Goal: Use online tool/utility: Utilize a website feature to perform a specific function

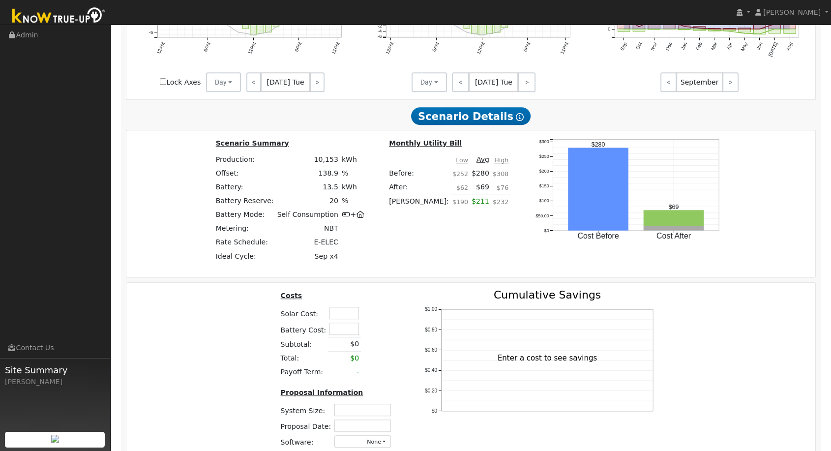
scroll to position [683, 0]
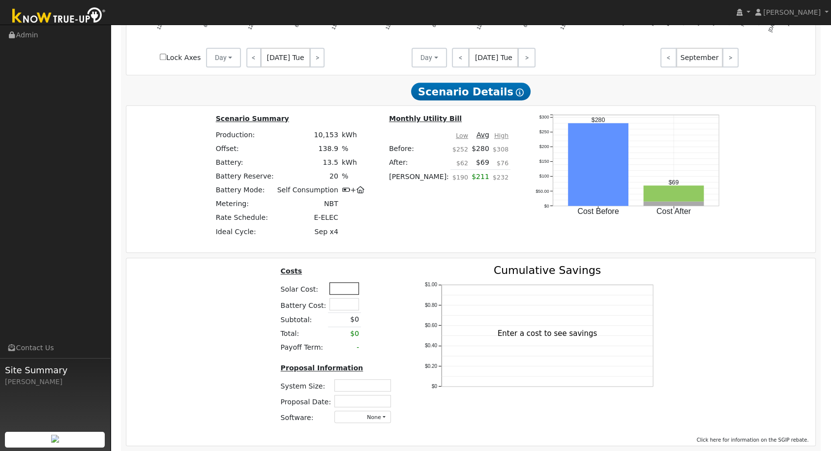
click at [344, 292] on input "text" at bounding box center [345, 288] width 30 height 12
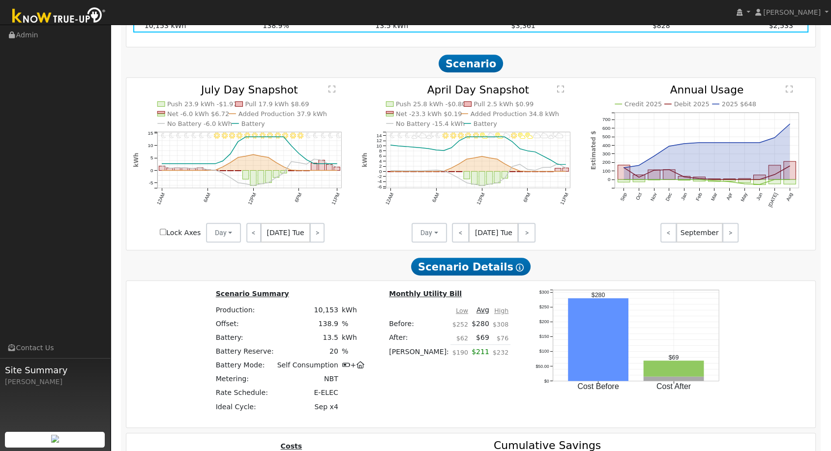
scroll to position [245, 0]
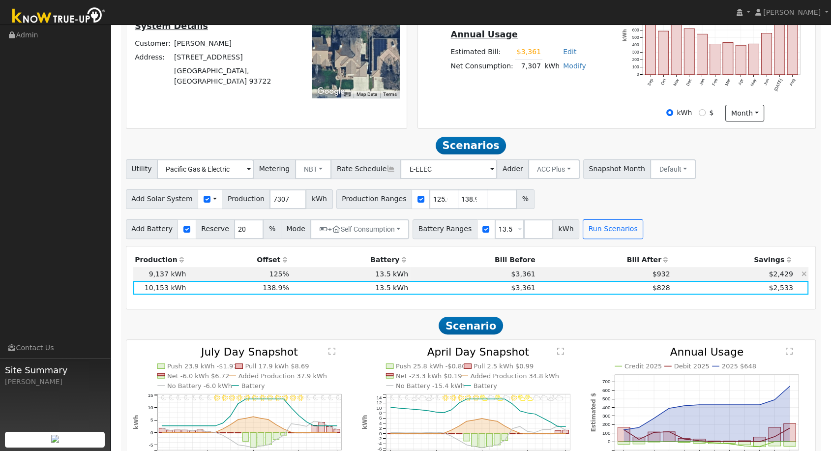
click at [803, 275] on icon at bounding box center [804, 274] width 5 height 7
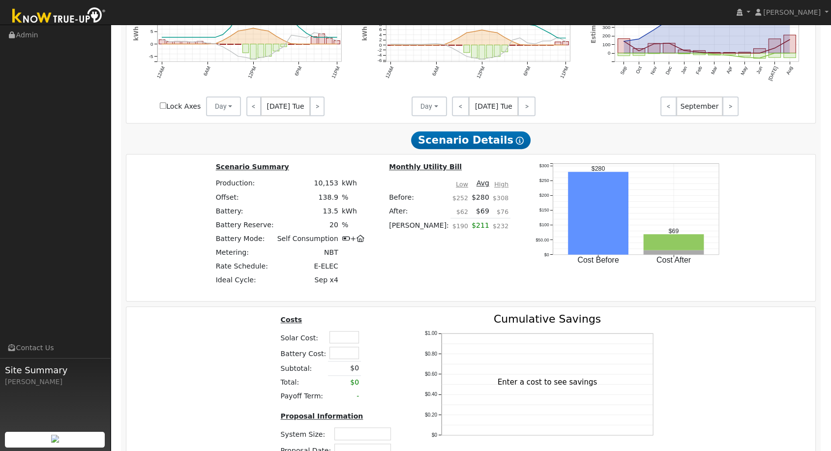
scroll to position [628, 0]
click at [347, 339] on input "text" at bounding box center [345, 337] width 30 height 12
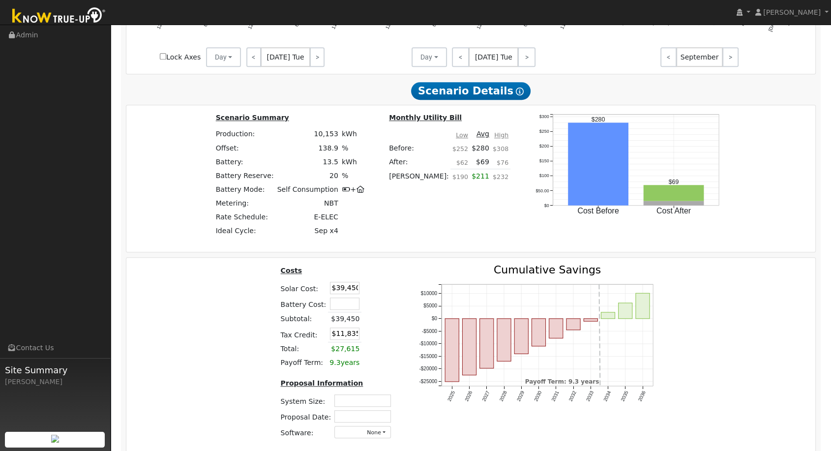
scroll to position [734, 0]
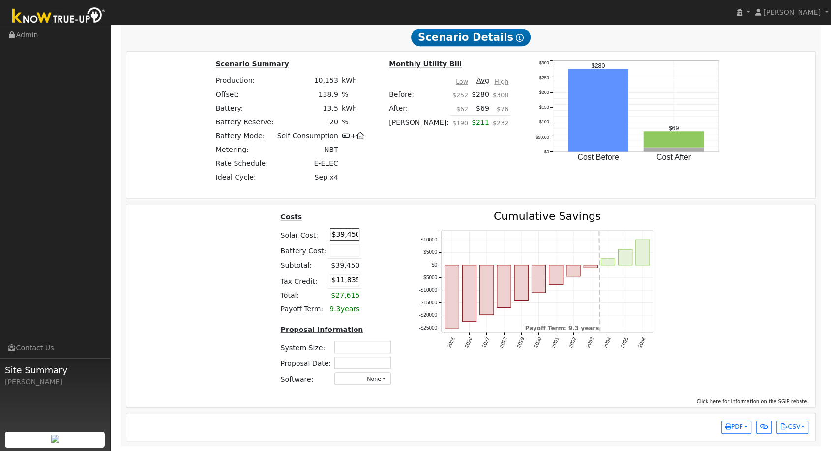
drag, startPoint x: 341, startPoint y: 230, endPoint x: 342, endPoint y: 218, distance: 11.4
click at [341, 230] on input "$39,450" at bounding box center [345, 234] width 30 height 12
type input "$38,450"
type input "$11,535"
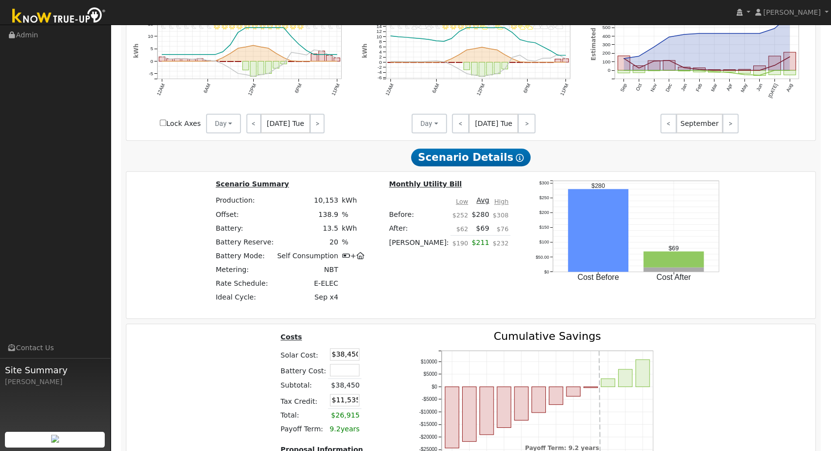
scroll to position [352, 0]
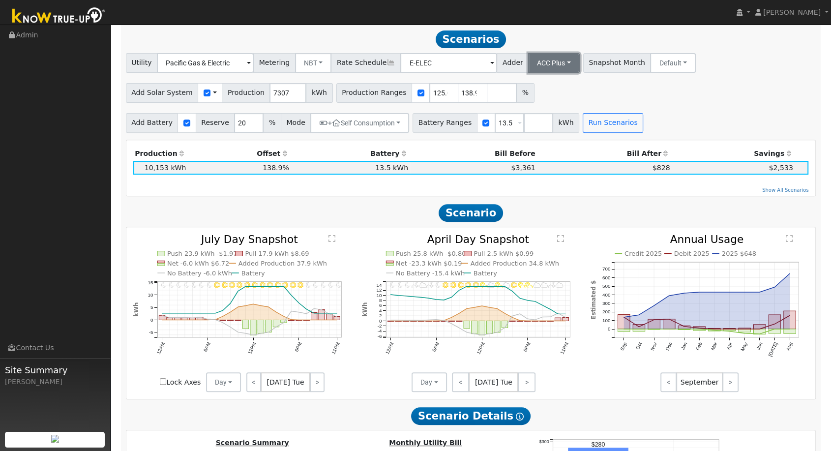
click at [537, 64] on button "ACC Plus" at bounding box center [554, 63] width 52 height 20
click at [537, 113] on link "SB-535" at bounding box center [542, 112] width 68 height 14
click at [585, 125] on button "Run Scenarios" at bounding box center [613, 123] width 61 height 20
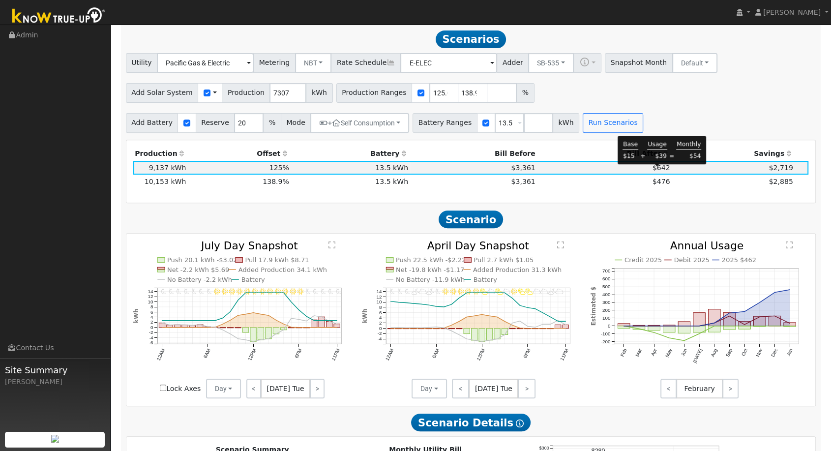
scroll to position [356, 0]
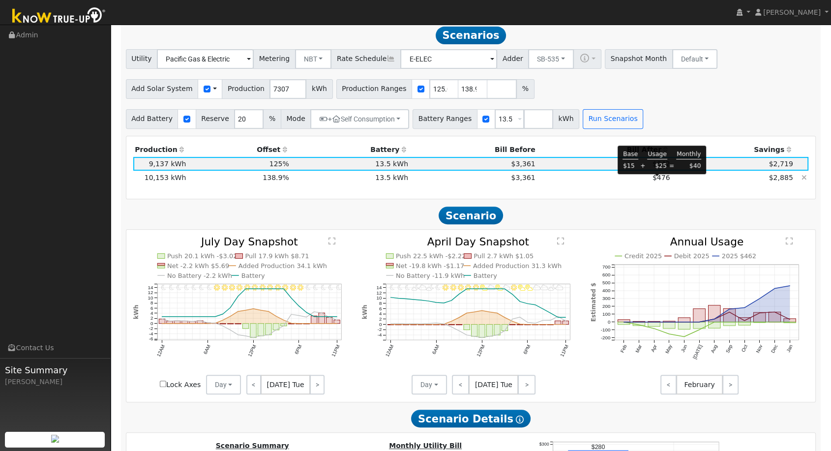
click at [656, 179] on span "$476" at bounding box center [662, 178] width 18 height 8
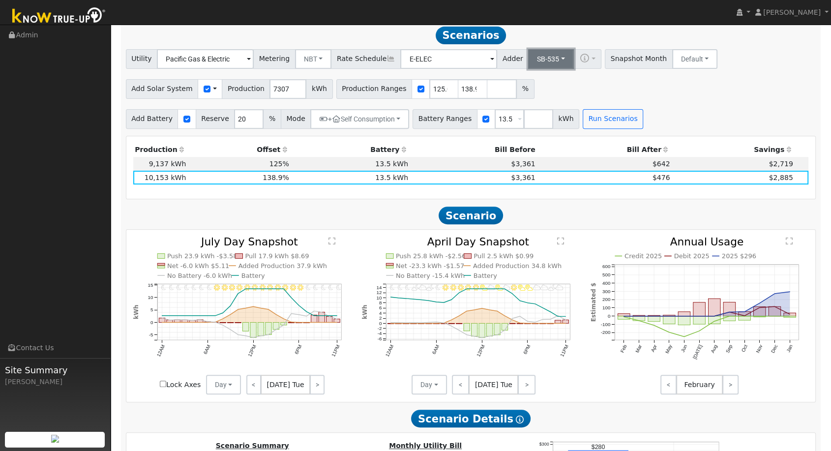
click at [535, 65] on button "SB-535" at bounding box center [551, 59] width 46 height 20
click at [541, 101] on link "ACC Plus" at bounding box center [542, 95] width 68 height 14
click at [583, 118] on button "Run Scenarios" at bounding box center [613, 119] width 61 height 20
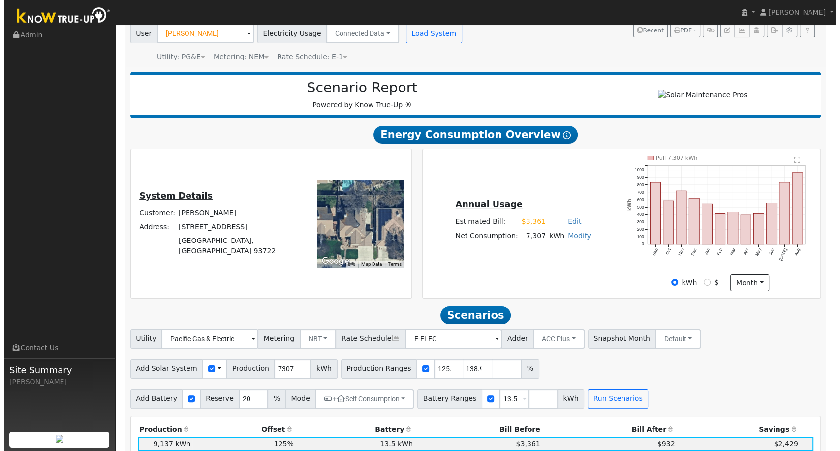
scroll to position [0, 0]
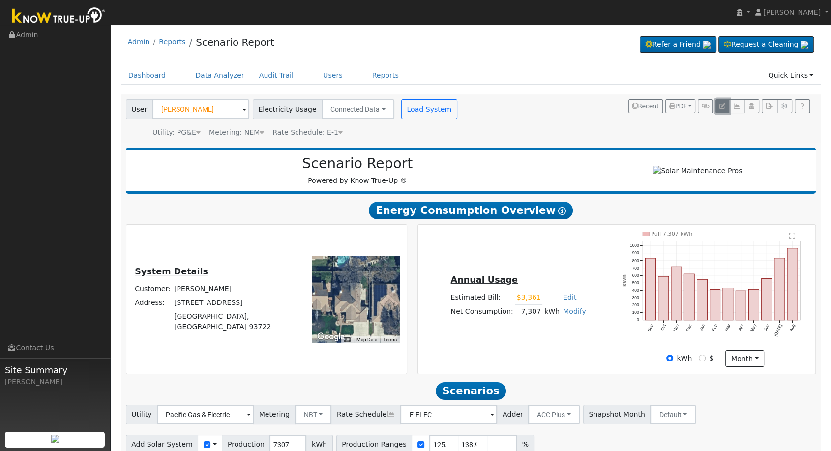
click at [725, 104] on icon "button" at bounding box center [723, 106] width 6 height 6
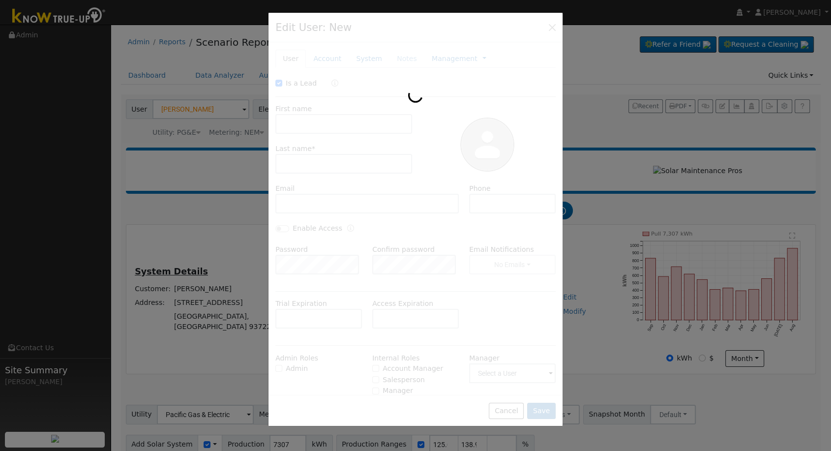
checkbox input "true"
type input "[PERSON_NAME]"
type input "Wrinkles"
type input "[EMAIL_ADDRESS][DOMAIN_NAME]"
type input "[PHONE_NUMBER]"
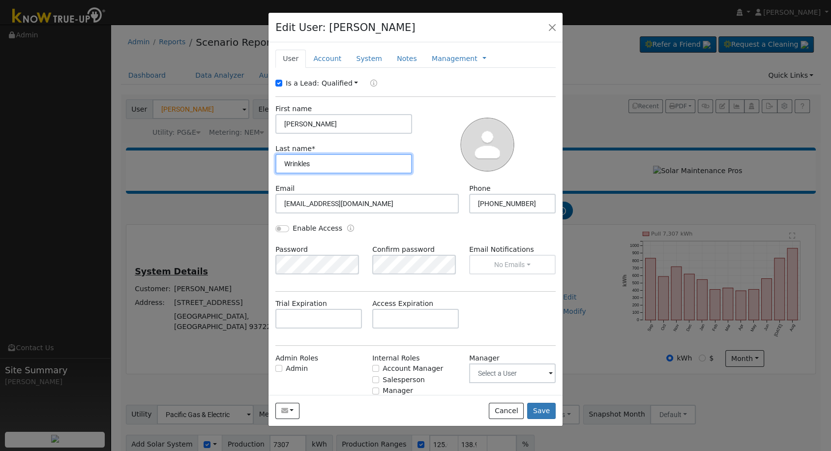
click at [319, 159] on input "Wrinkles" at bounding box center [343, 164] width 137 height 20
type input "Wrinkle"
click at [540, 408] on button "Save" at bounding box center [541, 411] width 29 height 17
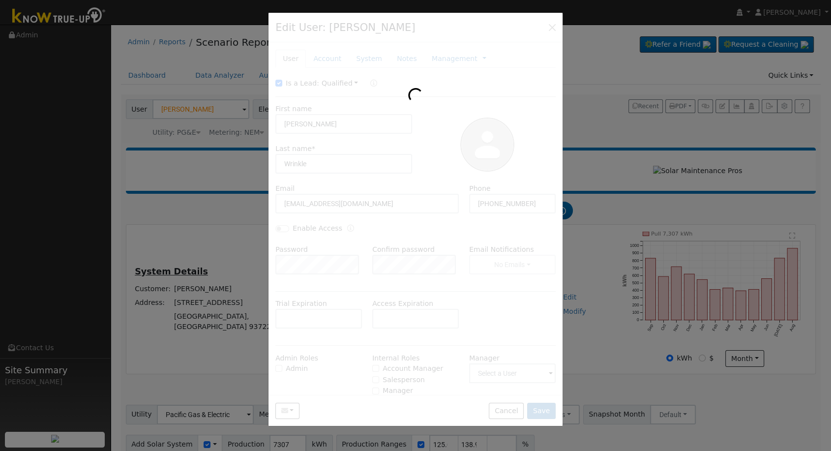
type input "[PERSON_NAME]"
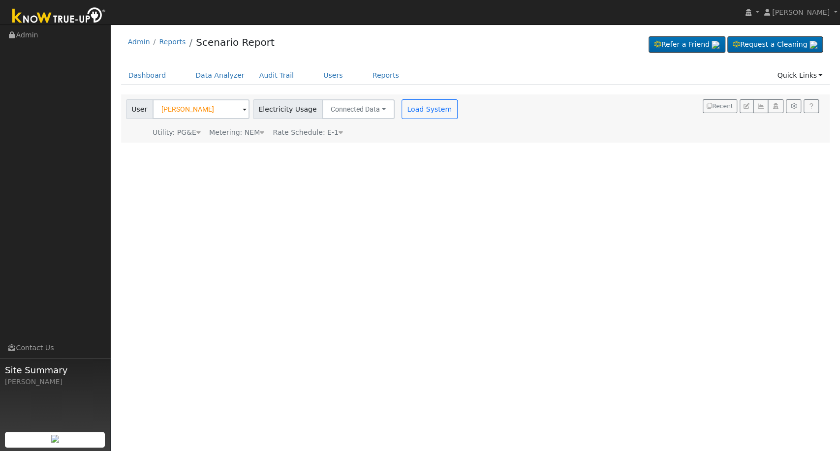
click at [338, 131] on icon at bounding box center [340, 132] width 4 height 7
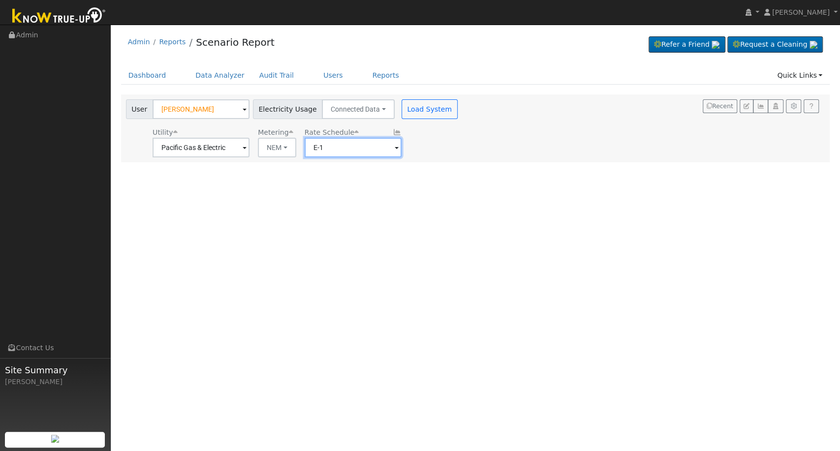
click at [358, 144] on input "E-1" at bounding box center [352, 148] width 97 height 20
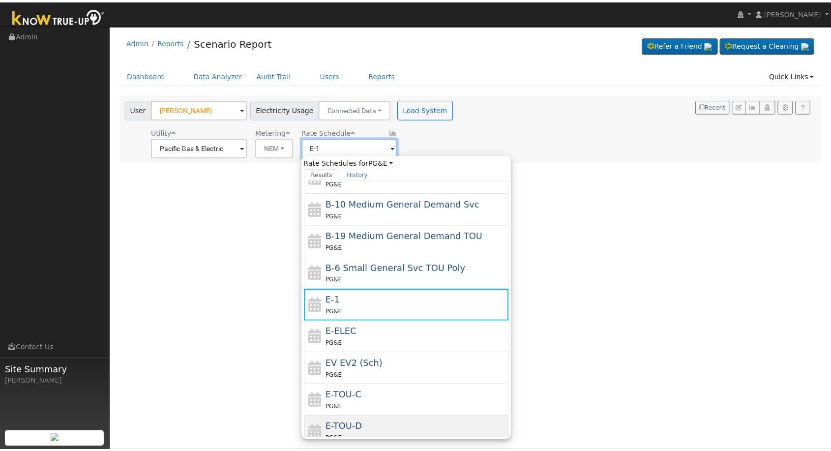
scroll to position [139, 0]
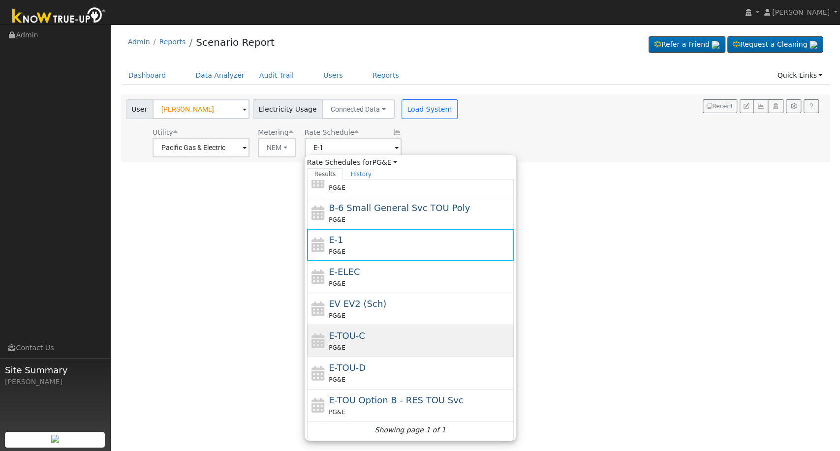
click at [358, 343] on div "PG&E" at bounding box center [420, 347] width 182 height 10
type input "E-TOU-C"
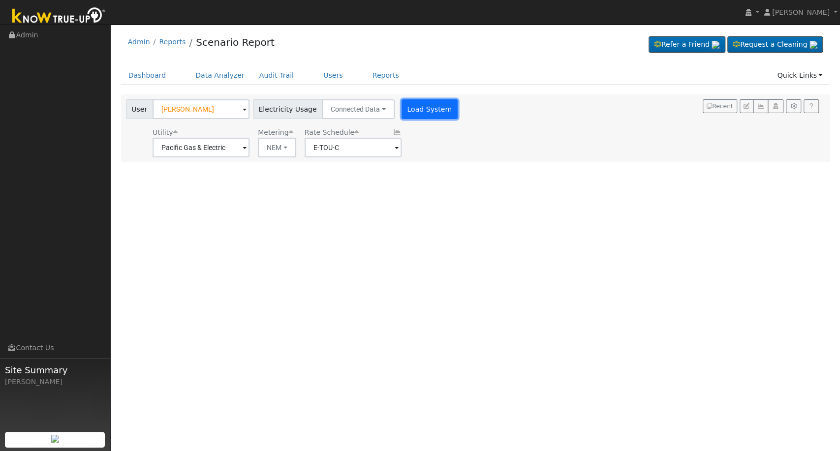
click at [416, 104] on button "Load System" at bounding box center [429, 109] width 56 height 20
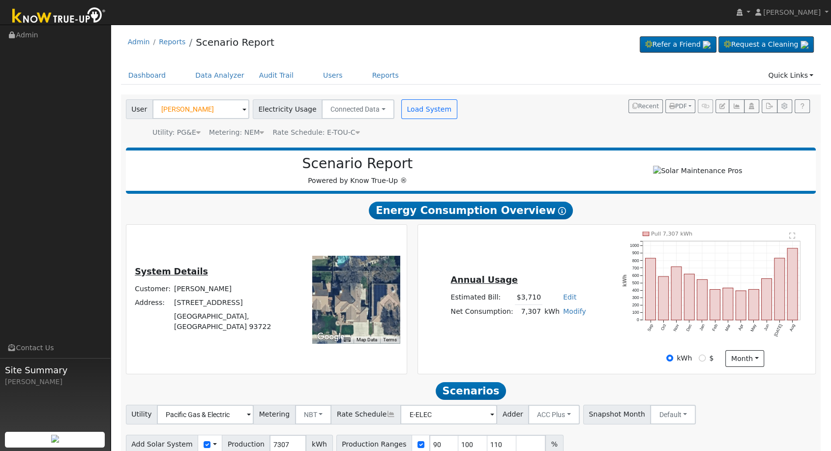
click at [567, 301] on link "Edit" at bounding box center [569, 297] width 13 height 8
type input "3361"
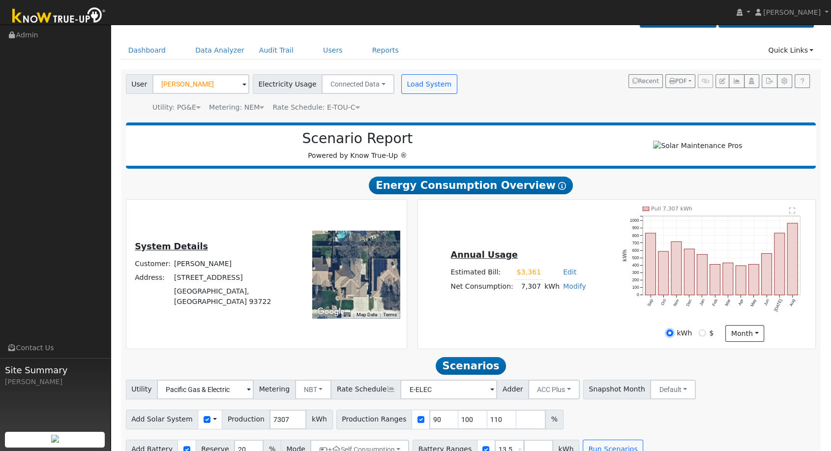
scroll to position [47, 0]
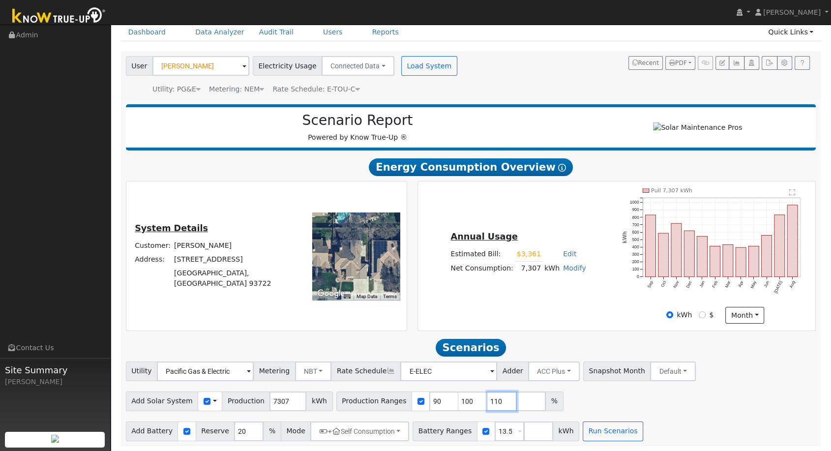
click at [487, 403] on input "110" at bounding box center [502, 402] width 30 height 20
type input "1"
type input "138.948953058"
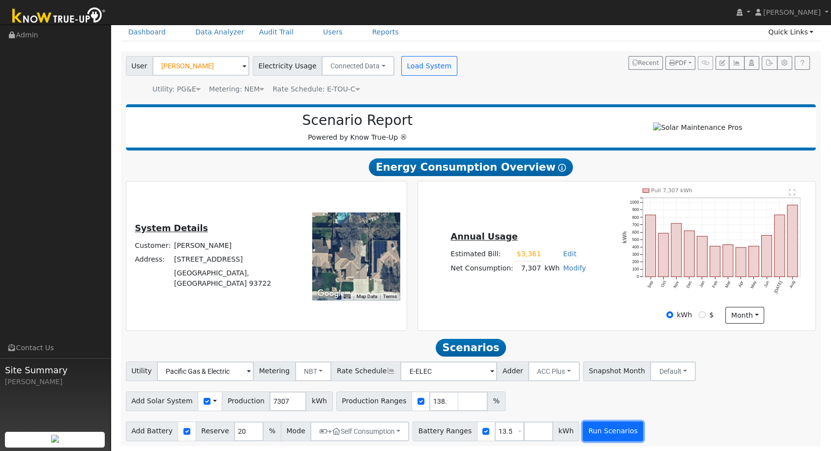
drag, startPoint x: 591, startPoint y: 438, endPoint x: 586, endPoint y: 436, distance: 5.1
click at [586, 436] on button "Run Scenarios" at bounding box center [613, 432] width 61 height 20
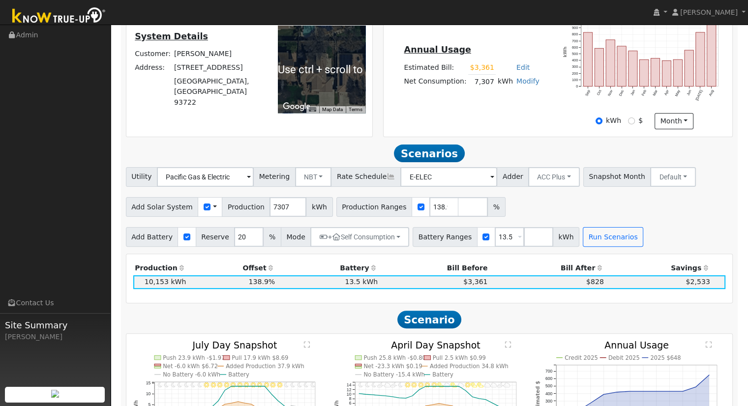
scroll to position [246, 0]
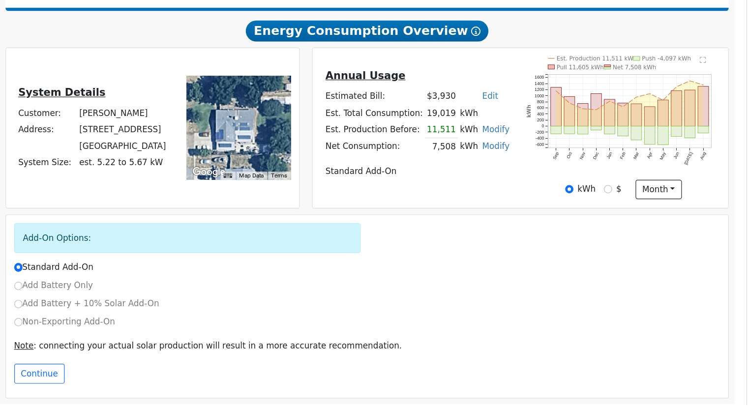
scroll to position [125, 0]
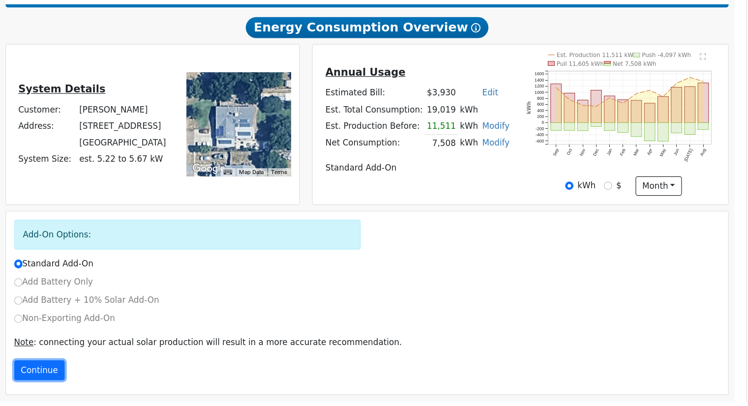
click at [166, 378] on button "Continue" at bounding box center [154, 375] width 42 height 17
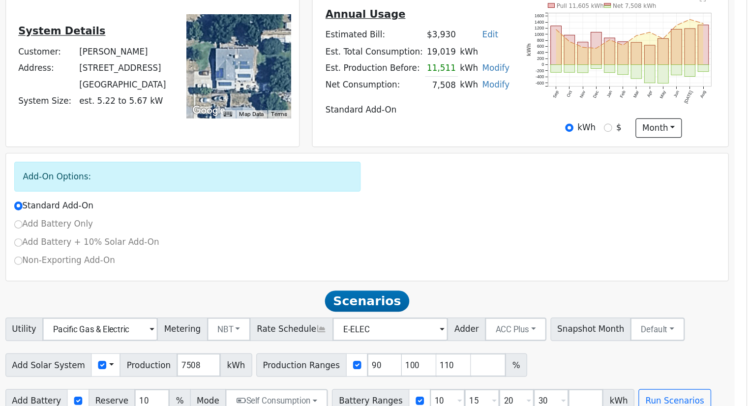
scroll to position [190, 0]
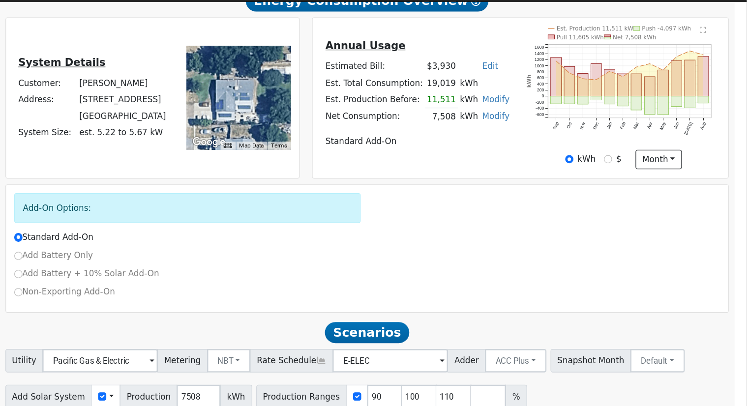
click at [526, 121] on link "Modify" at bounding box center [537, 121] width 23 height 8
click at [478, 137] on link "Add Consumption" at bounding box center [480, 137] width 120 height 14
type input "7508"
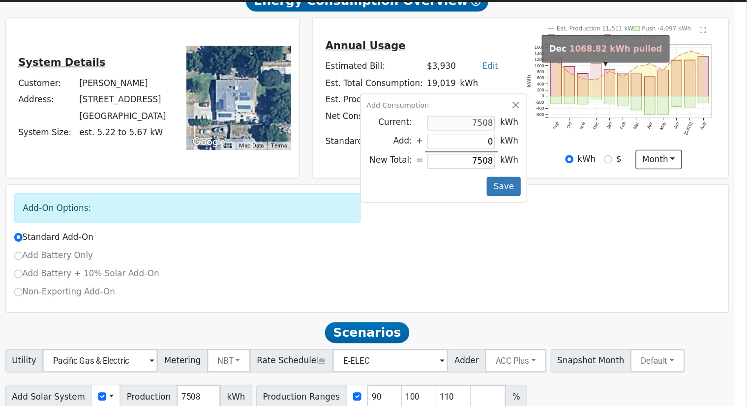
type input "4"
type input "7512"
type input "48"
type input "7556"
type input "486"
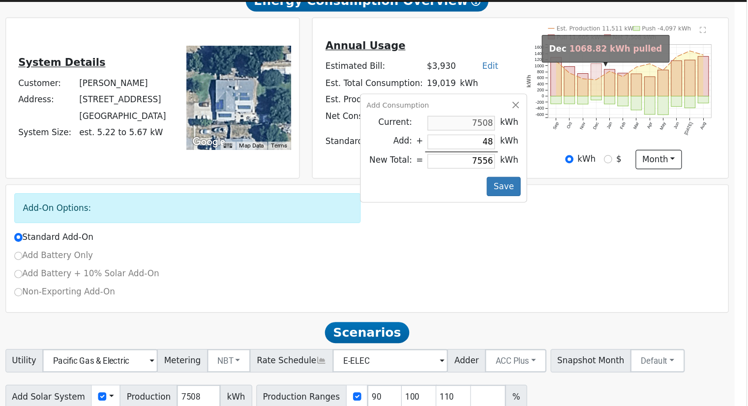
type input "7994"
type input "4860"
type input "12368"
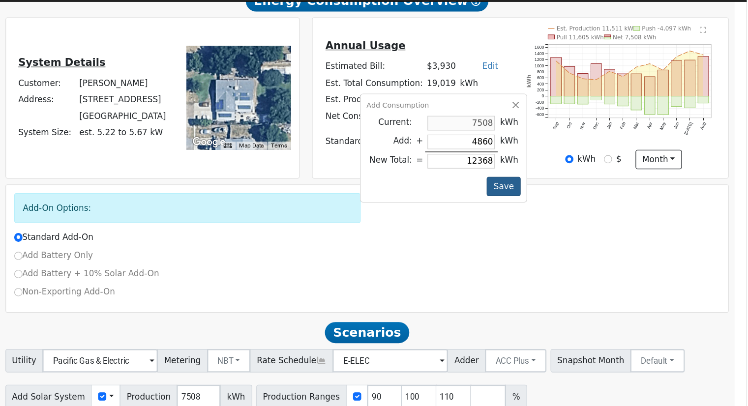
type input "4860"
click at [542, 177] on button "Save" at bounding box center [544, 180] width 29 height 17
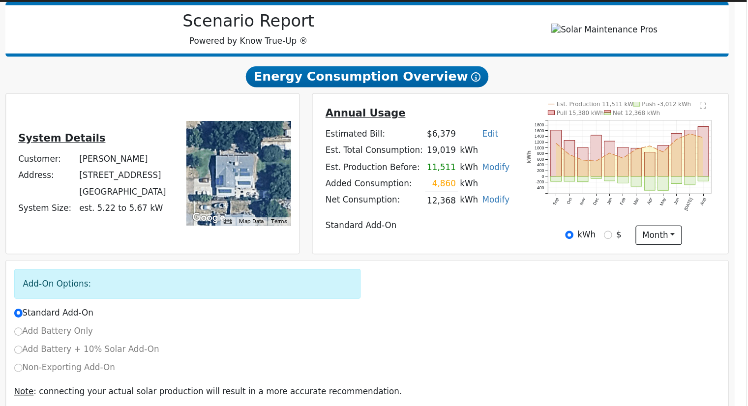
scroll to position [125, 0]
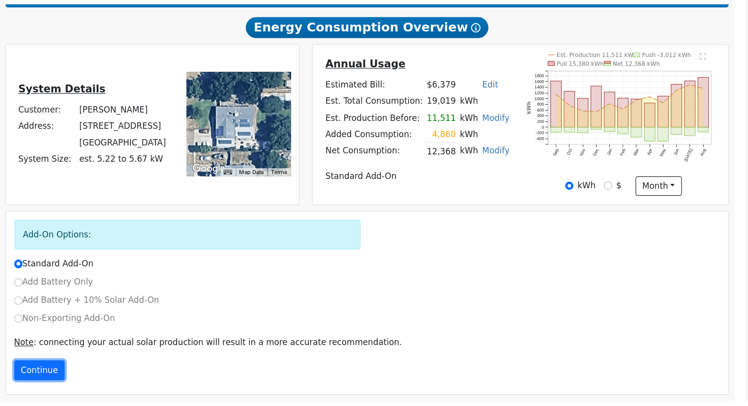
click at [149, 373] on button "Continue" at bounding box center [154, 375] width 42 height 17
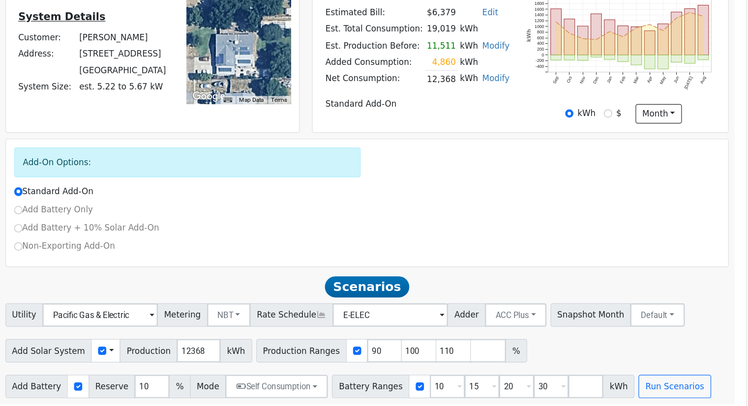
scroll to position [190, 0]
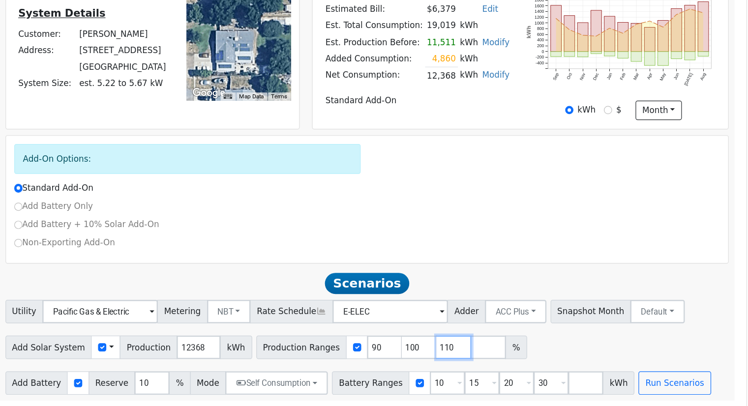
click at [487, 359] on input "110" at bounding box center [502, 357] width 30 height 20
type input "1"
click at [301, 322] on button "NBT" at bounding box center [313, 327] width 37 height 20
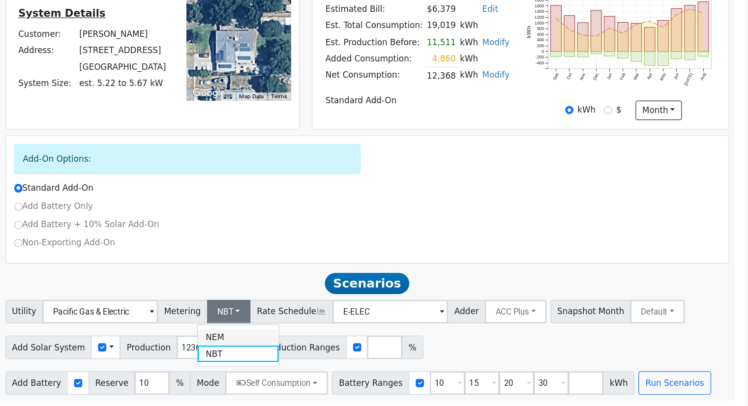
click at [313, 347] on link "NEM" at bounding box center [321, 348] width 68 height 14
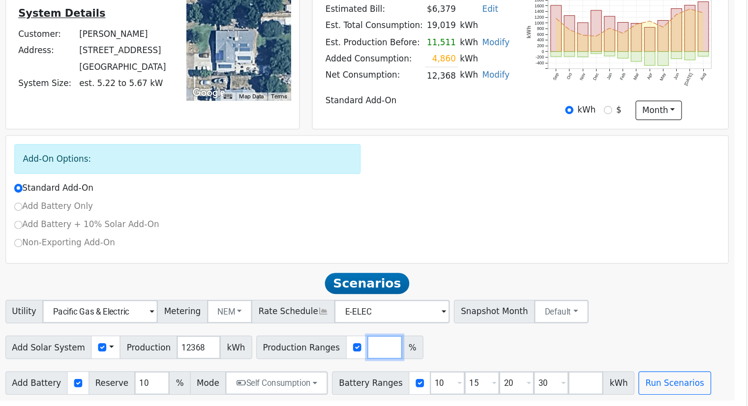
click at [429, 356] on input "number" at bounding box center [444, 357] width 30 height 20
type input "76.04301423"
click at [569, 387] on input "30" at bounding box center [584, 387] width 30 height 20
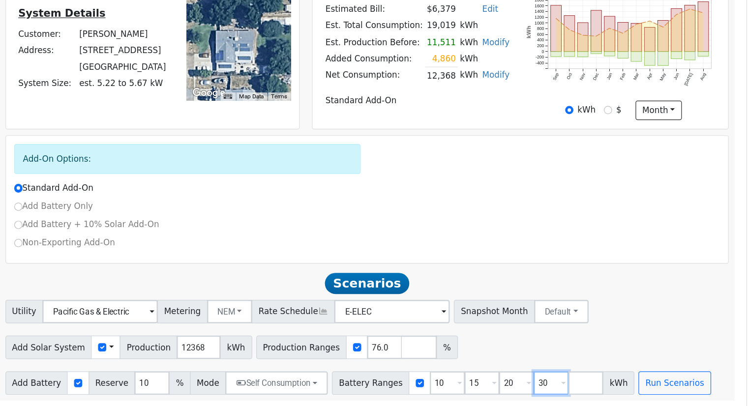
type input "3"
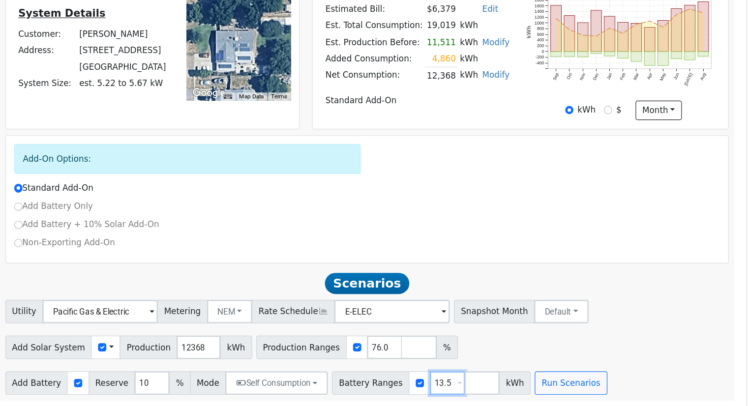
type input "13.5"
click at [570, 387] on button "Run Scenarios" at bounding box center [600, 387] width 61 height 20
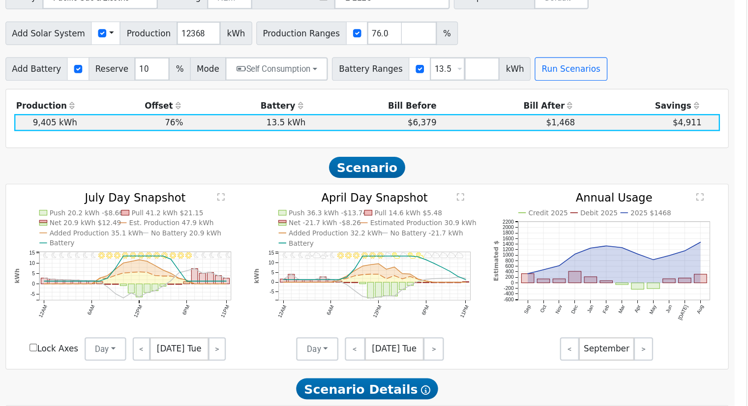
scroll to position [453, 0]
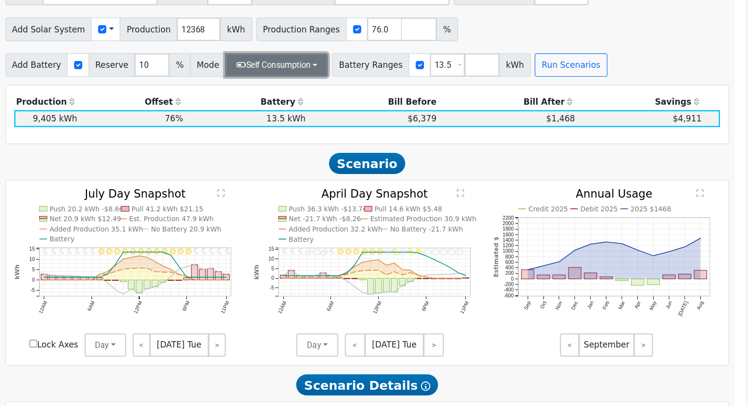
click at [348, 124] on button "Self Consumption" at bounding box center [353, 120] width 86 height 20
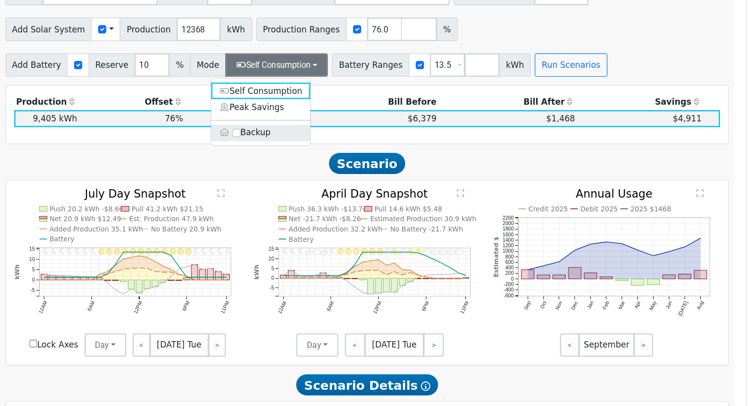
click at [330, 180] on label "Backup" at bounding box center [341, 177] width 84 height 14
click at [323, 180] on input "Backup" at bounding box center [319, 176] width 7 height 7
type input "20"
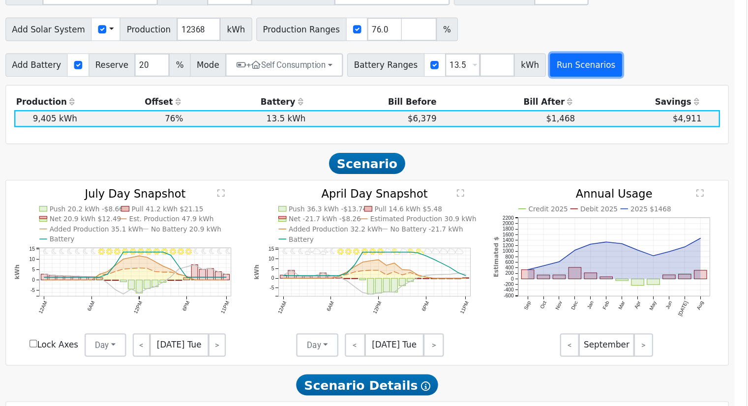
click at [593, 121] on button "Run Scenarios" at bounding box center [613, 120] width 61 height 20
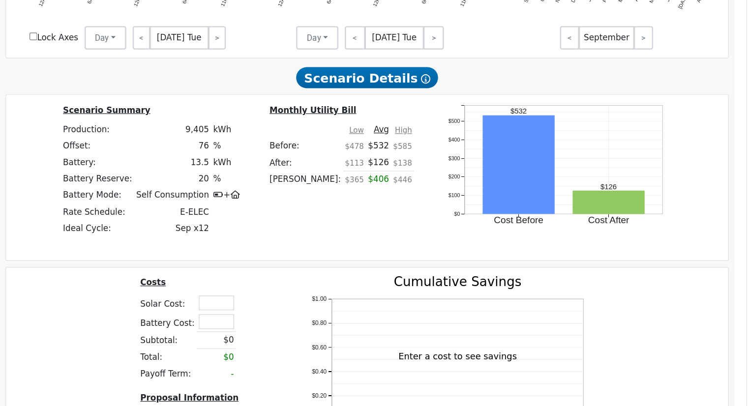
scroll to position [824, 0]
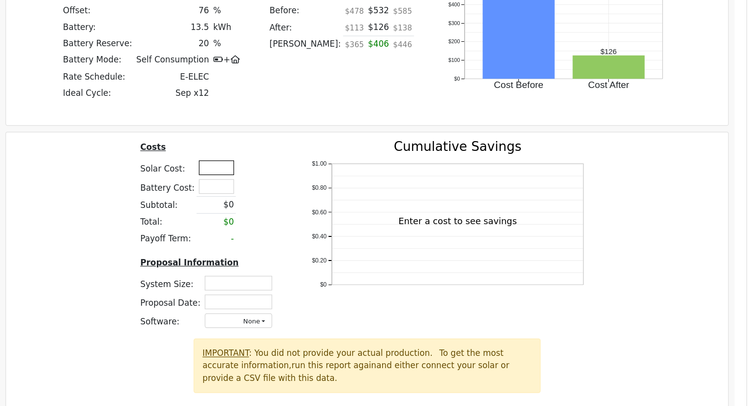
click at [298, 205] on input "text" at bounding box center [303, 206] width 30 height 12
click at [303, 209] on input "text" at bounding box center [303, 206] width 30 height 12
type input "$38,850"
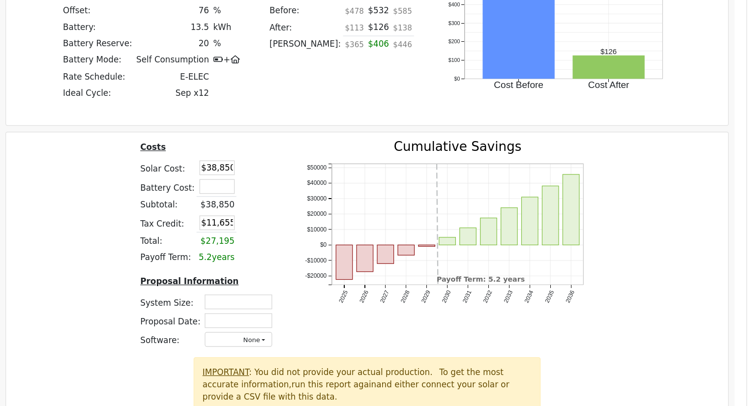
click at [329, 283] on td at bounding box center [328, 281] width 17 height 14
click at [232, 283] on div "Costs Solar Cost: $38,850 Battery Cost: Subtotal: $38,850 Tax Credit: $11,655 T…" at bounding box center [296, 274] width 138 height 182
click at [322, 321] on input "text" at bounding box center [321, 318] width 57 height 12
click at [309, 319] on input "text" at bounding box center [321, 318] width 57 height 12
type input "7.38"
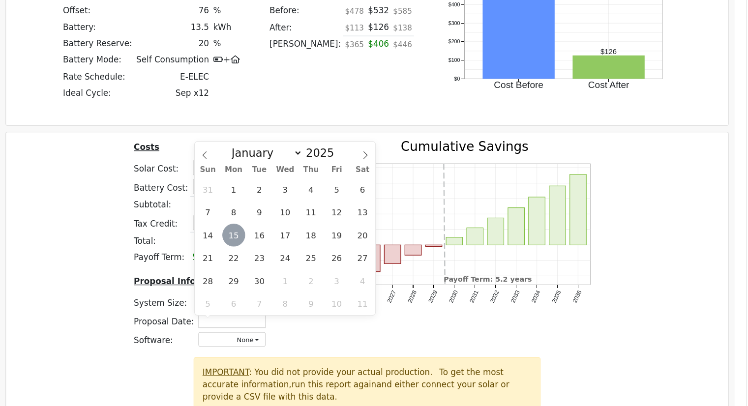
click at [315, 262] on span "15" at bounding box center [317, 262] width 19 height 19
type input "[DATE]"
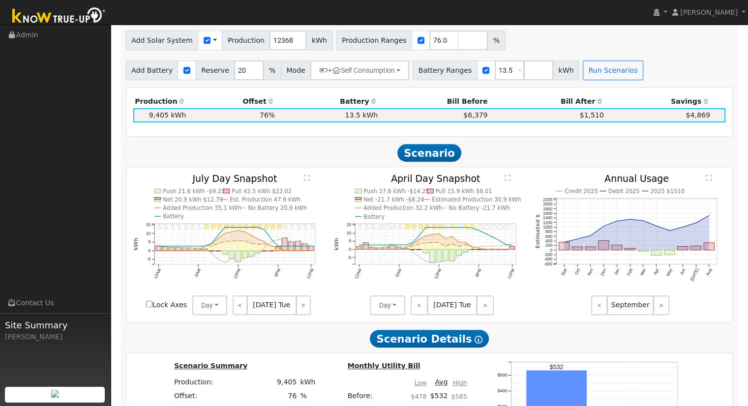
scroll to position [847, 0]
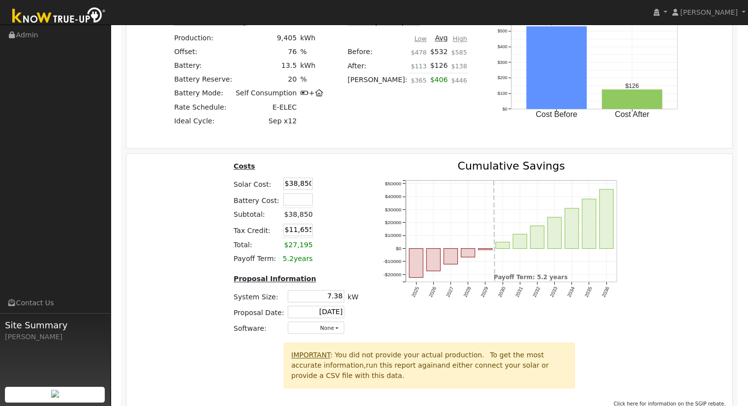
click at [203, 257] on div "Costs Solar Cost: $38,850 Battery Cost: Subtotal: $38,850 Tax Credit: $11,655 T…" at bounding box center [429, 252] width 613 height 182
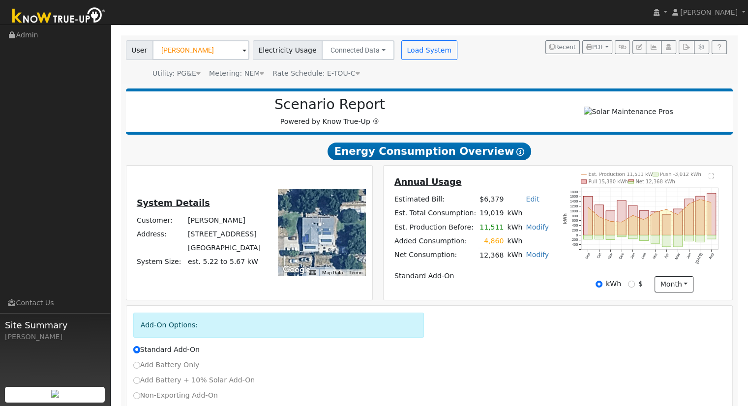
scroll to position [344, 0]
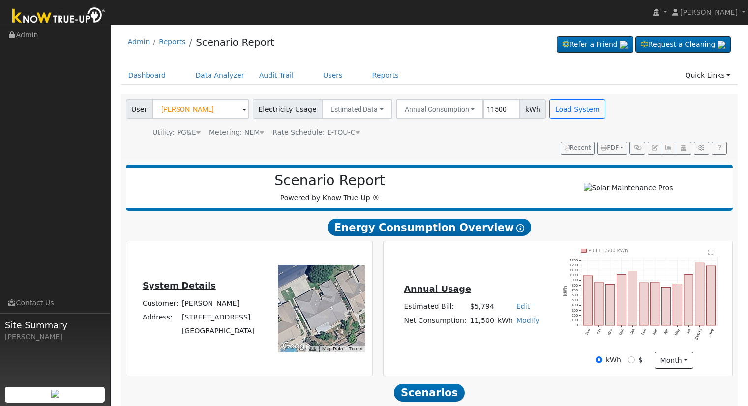
scroll to position [344, 0]
